Goal: Transaction & Acquisition: Purchase product/service

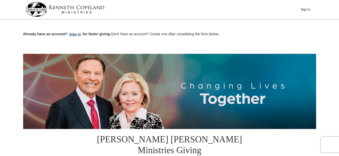
click at [74, 35] on button "Sign in" at bounding box center [75, 34] width 15 height 6
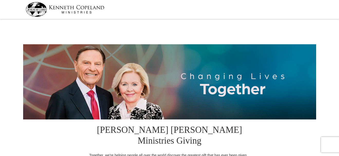
select select "NY"
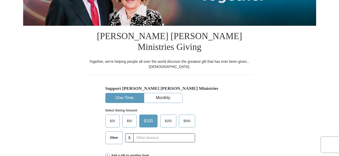
scroll to position [103, 0]
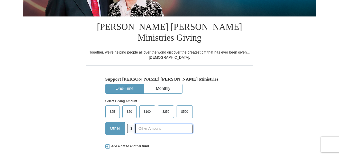
click at [159, 124] on input "text" at bounding box center [164, 128] width 57 height 9
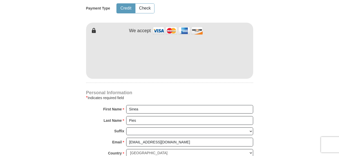
scroll to position [257, 0]
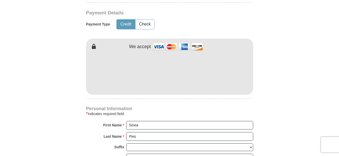
type input "15"
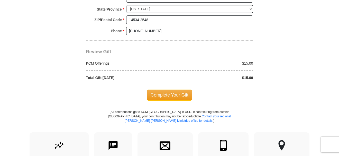
scroll to position [463, 0]
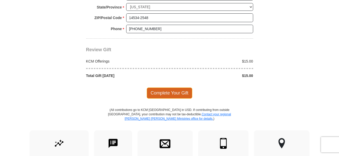
click at [186, 88] on span "Complete Your Gift" at bounding box center [170, 93] width 46 height 11
